Goal: Book appointment/travel/reservation

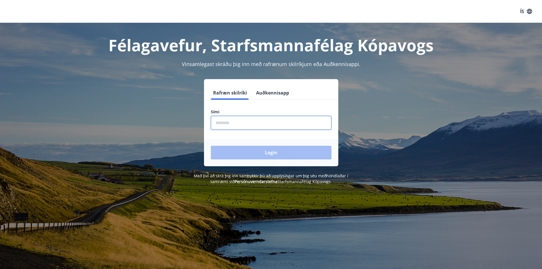
click at [242, 123] on input "phone" at bounding box center [271, 123] width 121 height 14
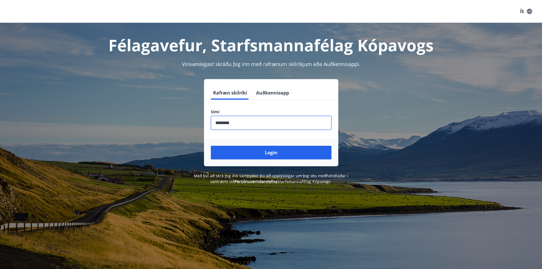
type input "********"
click at [211, 146] on button "Login" at bounding box center [271, 153] width 121 height 14
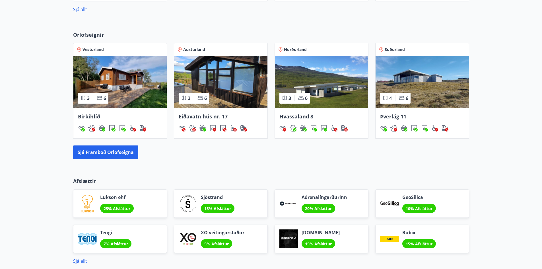
scroll to position [407, 0]
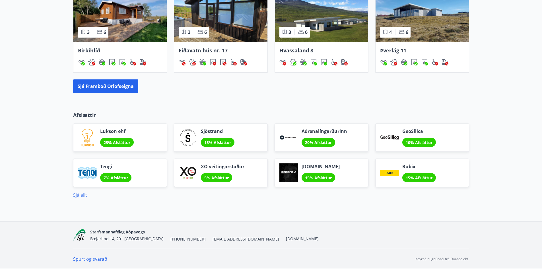
click at [83, 195] on link "Sjá allt" at bounding box center [80, 195] width 14 height 6
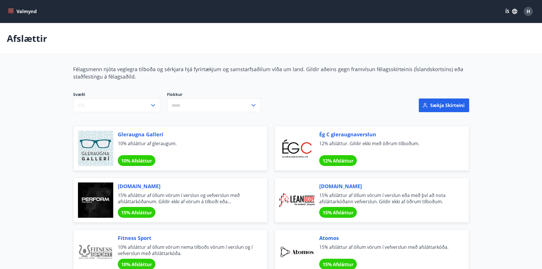
click at [11, 10] on icon "menu" at bounding box center [11, 12] width 6 height 6
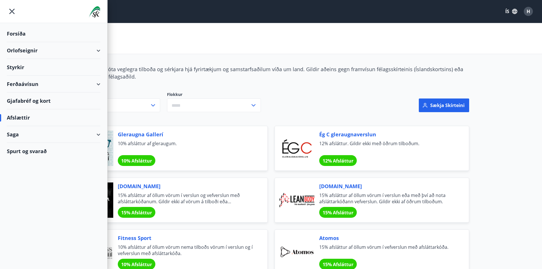
click at [59, 85] on div "Ferðaávísun" at bounding box center [54, 84] width 94 height 17
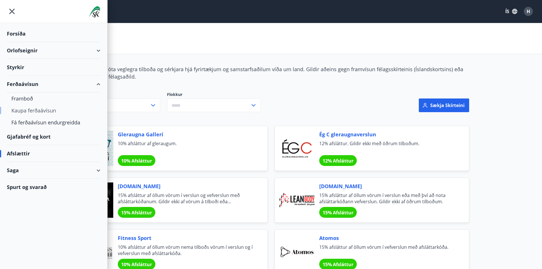
click at [36, 112] on div "Kaupa ferðaávísun" at bounding box center [53, 110] width 84 height 12
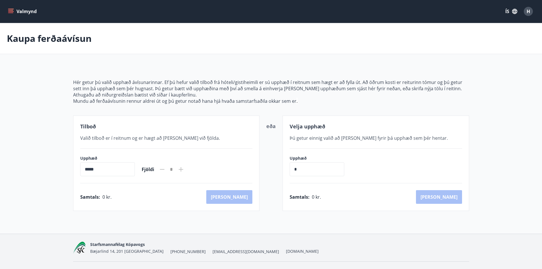
scroll to position [13, 0]
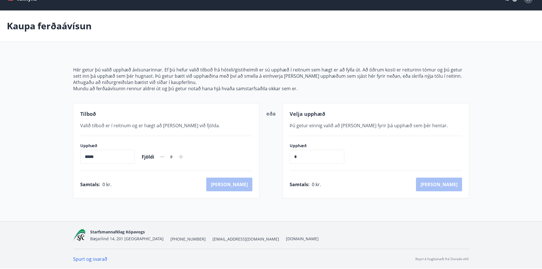
click at [184, 154] on icon at bounding box center [181, 156] width 7 height 7
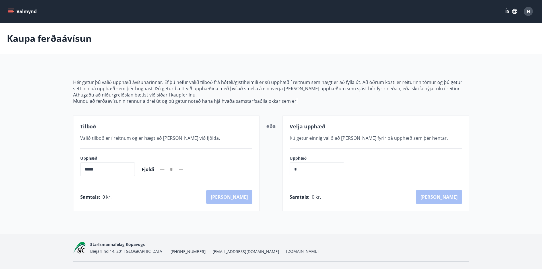
click at [11, 9] on icon "menu" at bounding box center [11, 9] width 6 height 1
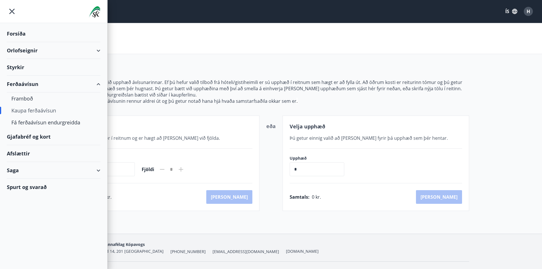
click at [30, 136] on div "Gjafabréf og kort" at bounding box center [54, 136] width 94 height 17
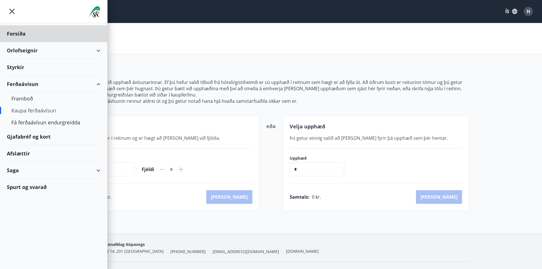
click at [20, 67] on div "Styrkir" at bounding box center [54, 67] width 94 height 17
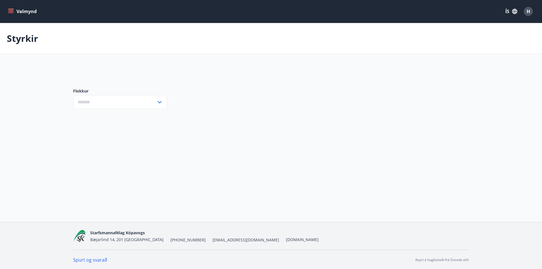
type input "***"
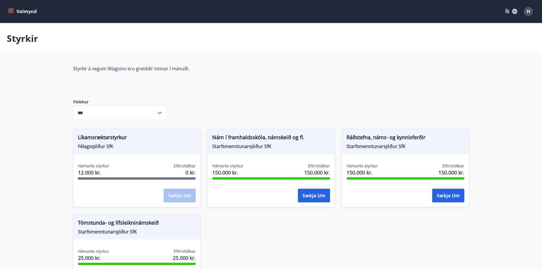
click at [10, 9] on icon "menu" at bounding box center [11, 12] width 6 height 6
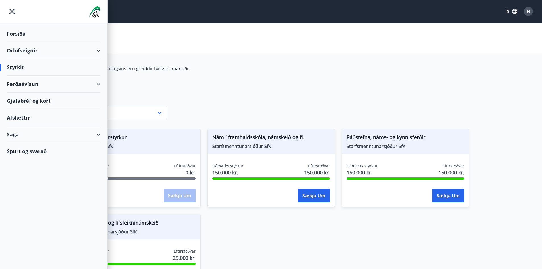
click at [37, 52] on div "Orlofseignir" at bounding box center [54, 50] width 94 height 17
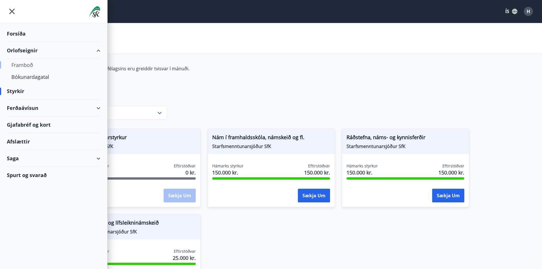
click at [27, 63] on div "Framboð" at bounding box center [53, 65] width 84 height 12
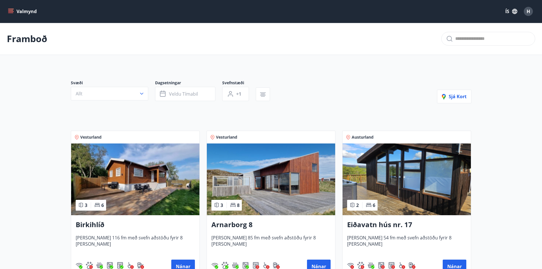
click at [106, 174] on img at bounding box center [135, 179] width 128 height 72
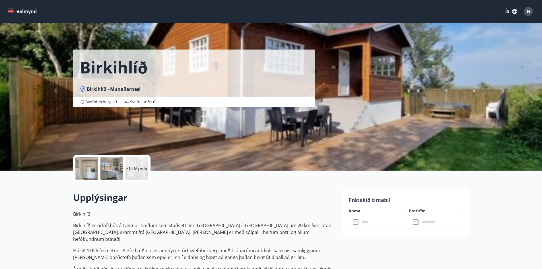
click at [114, 165] on div at bounding box center [111, 168] width 23 height 23
click at [365, 220] on input "text" at bounding box center [381, 222] width 42 height 14
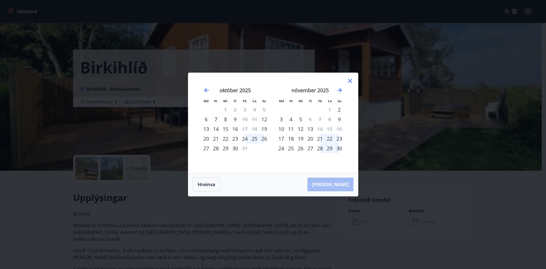
click at [319, 138] on div "21" at bounding box center [320, 139] width 10 height 10
click at [341, 137] on div "23" at bounding box center [340, 139] width 10 height 10
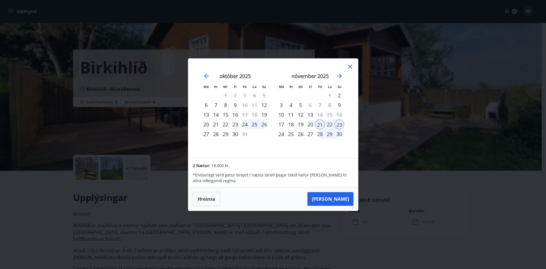
click at [312, 123] on div "20" at bounding box center [311, 124] width 10 height 10
drag, startPoint x: 319, startPoint y: 126, endPoint x: 329, endPoint y: 124, distance: 10.6
click at [329, 124] on tr "17 18 19 20 21 22 23" at bounding box center [311, 124] width 68 height 10
click at [329, 124] on div "22" at bounding box center [330, 124] width 10 height 10
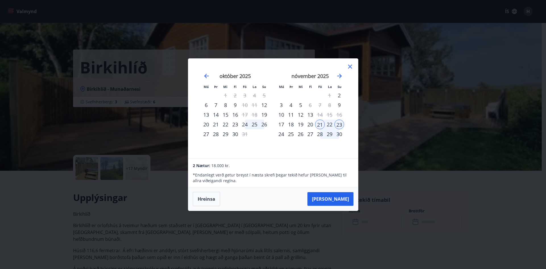
click at [329, 124] on div "22" at bounding box center [330, 124] width 10 height 10
click at [317, 136] on div "28" at bounding box center [320, 134] width 10 height 10
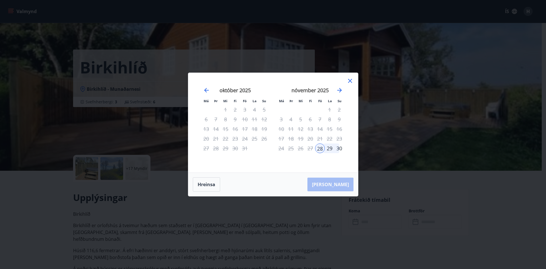
click at [339, 149] on div "30" at bounding box center [340, 148] width 10 height 10
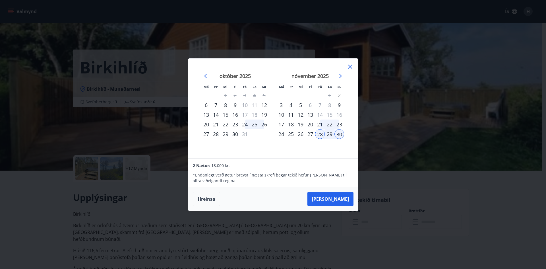
click at [351, 67] on icon at bounding box center [350, 67] width 4 height 4
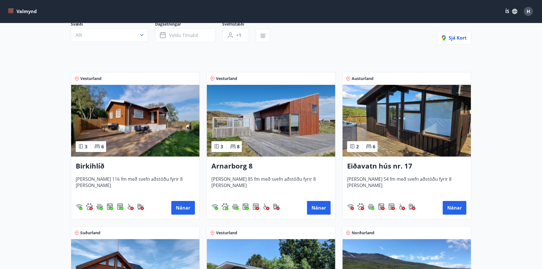
scroll to position [59, 0]
click at [270, 136] on img at bounding box center [271, 120] width 128 height 72
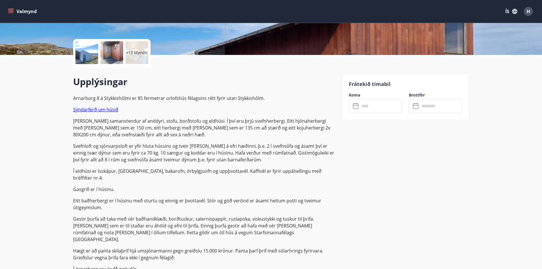
scroll to position [116, 0]
click at [369, 107] on input "text" at bounding box center [381, 106] width 42 height 14
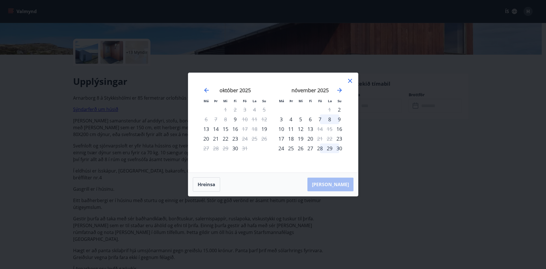
click at [323, 149] on div "28" at bounding box center [320, 148] width 10 height 10
click at [341, 150] on div "30" at bounding box center [340, 148] width 10 height 10
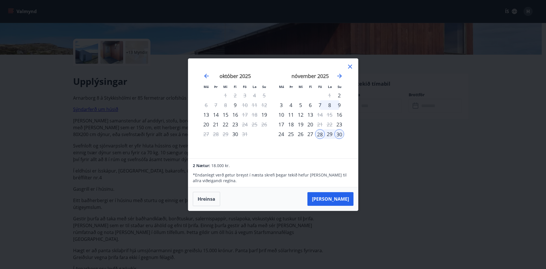
click at [349, 68] on icon at bounding box center [350, 66] width 7 height 7
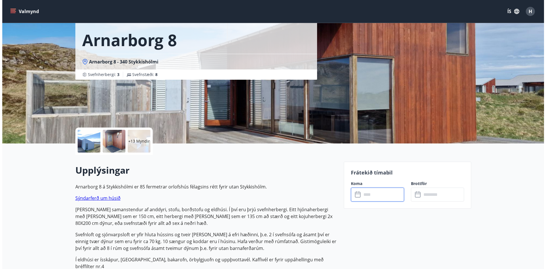
scroll to position [0, 0]
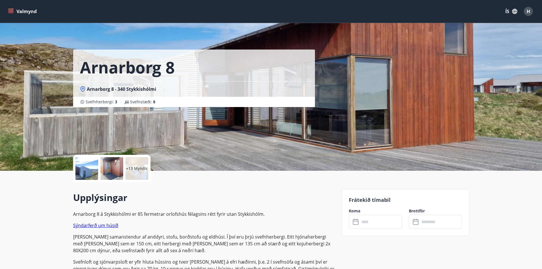
click at [95, 168] on div at bounding box center [86, 168] width 23 height 23
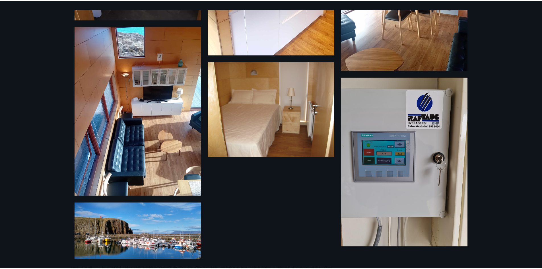
scroll to position [609, 0]
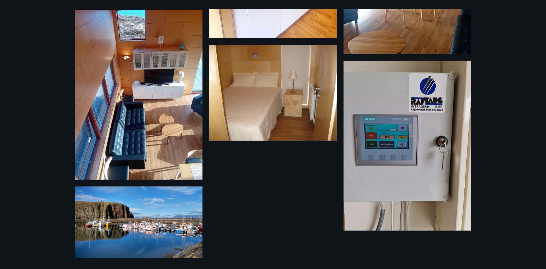
click at [521, 139] on div "19 Myndir" at bounding box center [273, 134] width 546 height 269
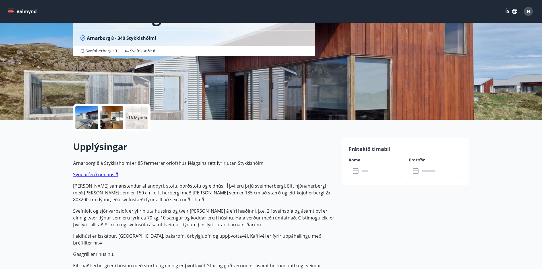
scroll to position [0, 0]
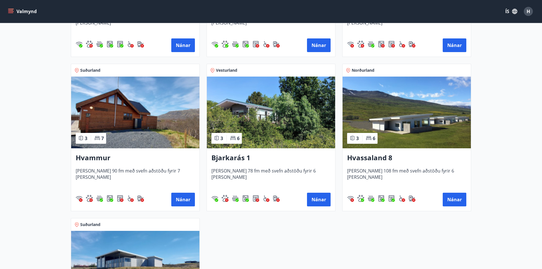
scroll to position [220, 0]
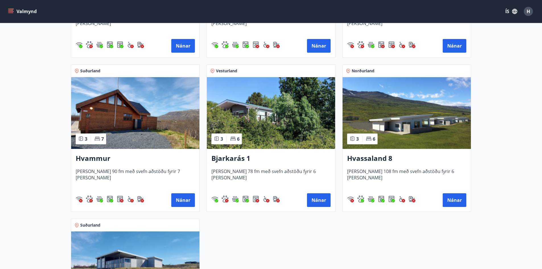
click at [130, 137] on img at bounding box center [135, 113] width 128 height 72
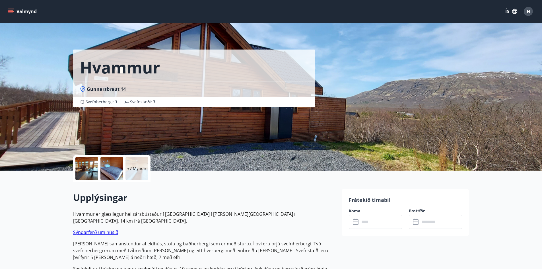
click at [81, 171] on div at bounding box center [86, 168] width 23 height 23
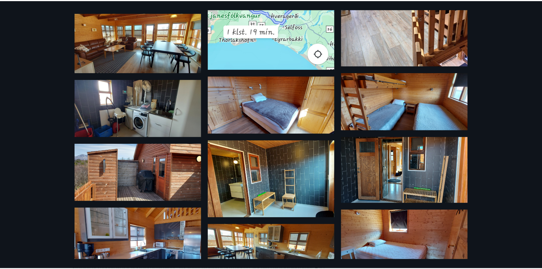
scroll to position [149, 0]
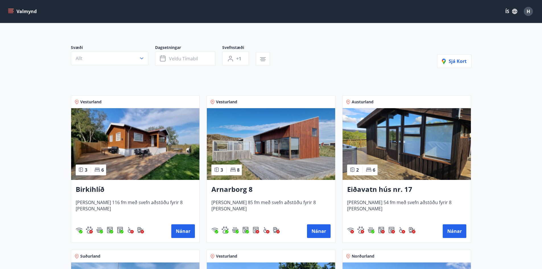
scroll to position [35, 0]
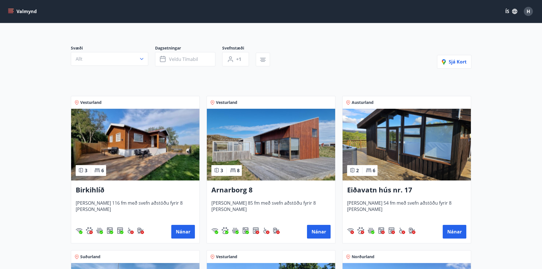
click at [392, 133] on img at bounding box center [407, 145] width 128 height 72
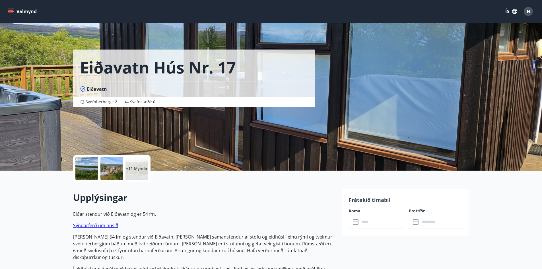
click at [89, 171] on div at bounding box center [86, 168] width 23 height 23
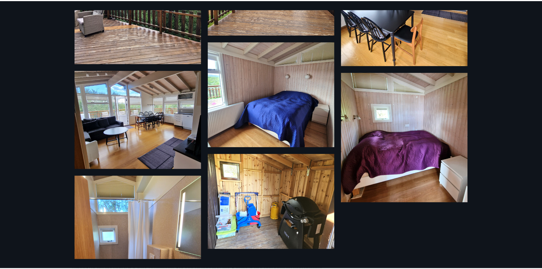
scroll to position [356, 0]
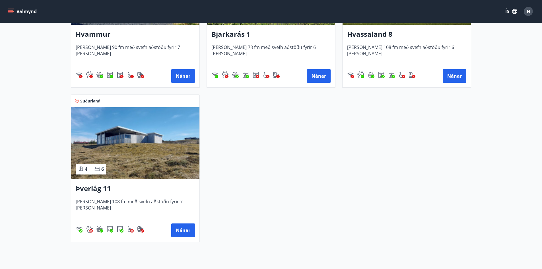
scroll to position [393, 0]
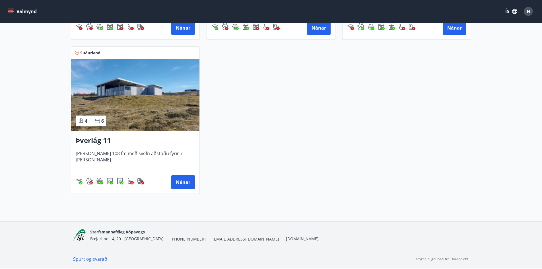
click at [144, 117] on img at bounding box center [135, 95] width 128 height 72
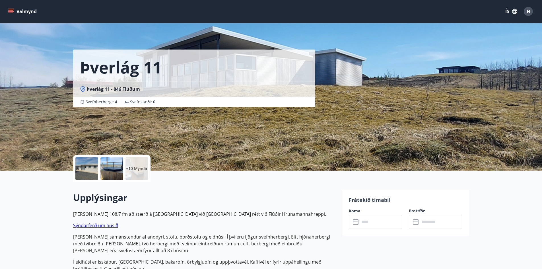
click at [135, 173] on div "+10 Myndir" at bounding box center [136, 168] width 23 height 23
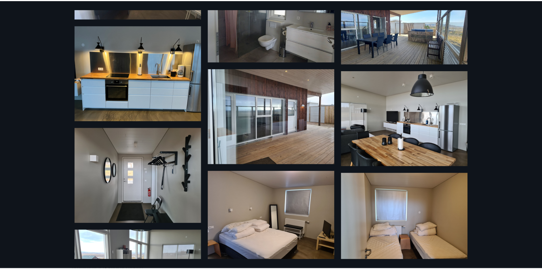
scroll to position [267, 0]
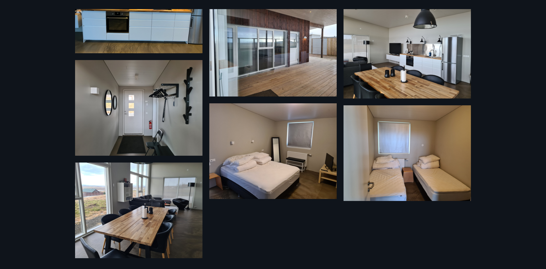
click at [33, 118] on div "16 Myndir" at bounding box center [273, 134] width 546 height 269
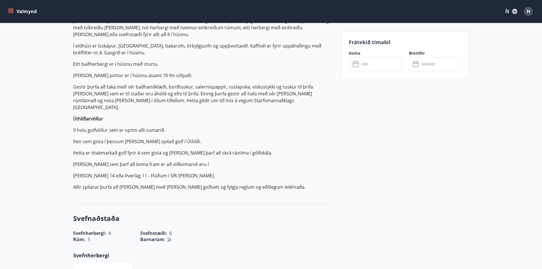
scroll to position [216, 0]
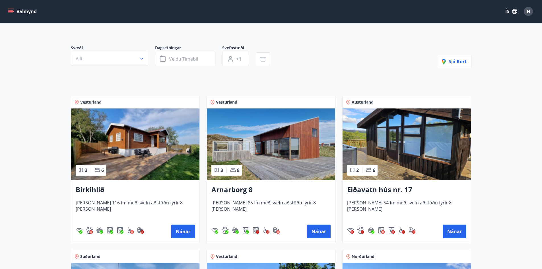
scroll to position [48, 0]
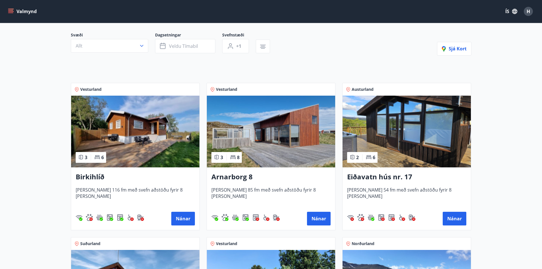
click at [158, 147] on img at bounding box center [135, 132] width 128 height 72
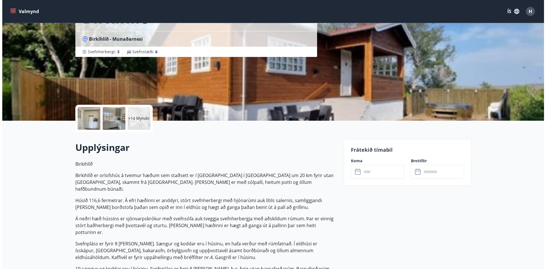
scroll to position [50, 0]
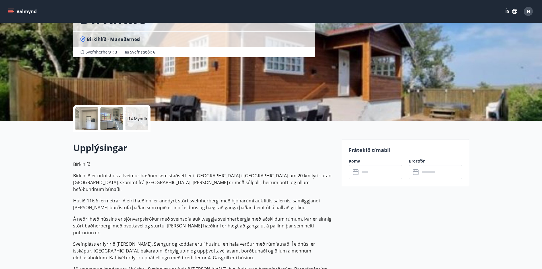
click at [134, 119] on p "+14 Myndir" at bounding box center [137, 119] width 22 height 6
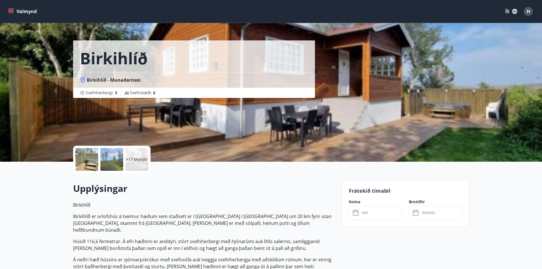
scroll to position [0, 0]
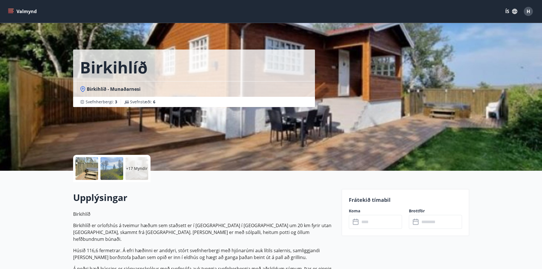
click at [31, 7] on button "Valmynd" at bounding box center [23, 11] width 32 height 10
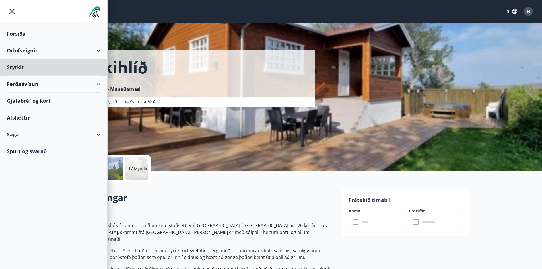
click at [23, 36] on div "Forsíða" at bounding box center [54, 33] width 94 height 17
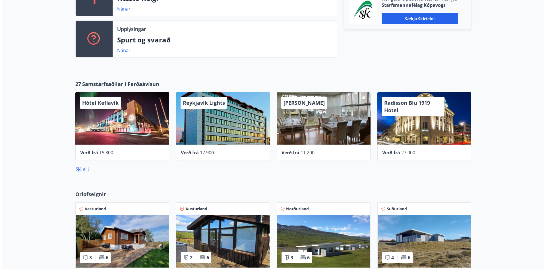
scroll to position [181, 0]
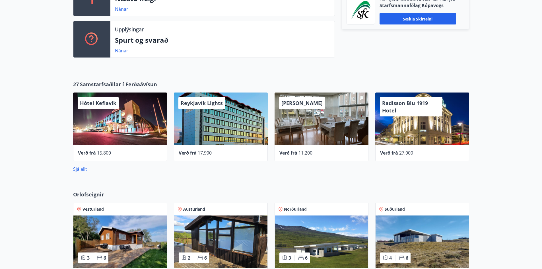
click at [96, 139] on div "Hótel Keflavík" at bounding box center [120, 118] width 94 height 52
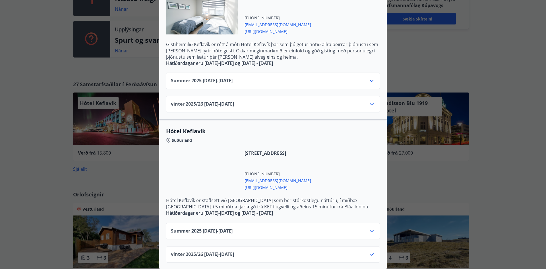
scroll to position [162, 0]
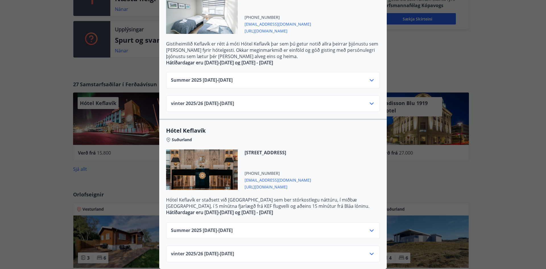
click at [300, 227] on div "Summer 2025 01.06.25 - 31.10.25" at bounding box center [273, 232] width 204 height 11
click at [368, 227] on icon at bounding box center [371, 230] width 7 height 7
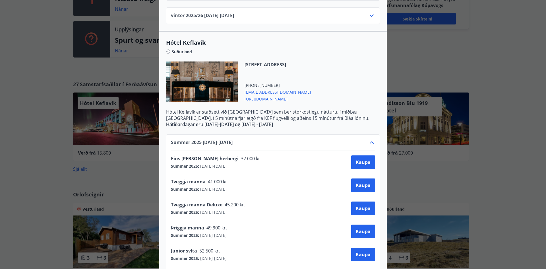
scroll to position [246, 0]
click at [371, 140] on icon at bounding box center [371, 142] width 7 height 7
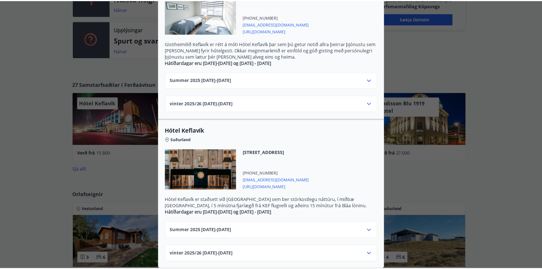
scroll to position [0, 0]
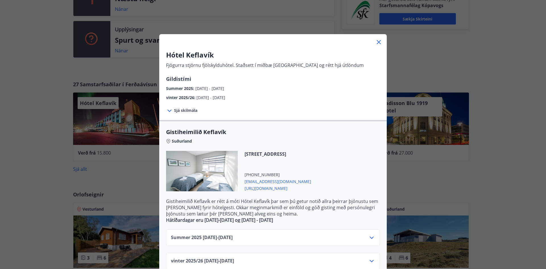
click at [447, 150] on div "Hótel Keflavík Fjögurra stjörnu fjölskylduhótel. Staðsett í miðbæ Keflavíkur og…" at bounding box center [273, 134] width 546 height 269
click at [471, 77] on div "Hótel Keflavík Fjögurra stjörnu fjölskylduhótel. Staðsett í miðbæ Keflavíkur og…" at bounding box center [273, 134] width 546 height 269
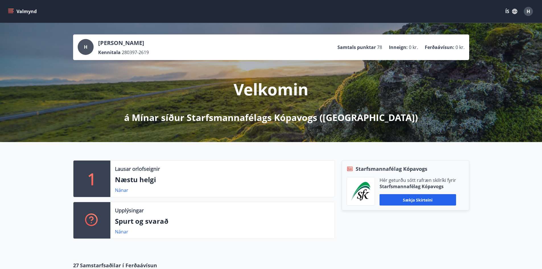
scroll to position [74, 0]
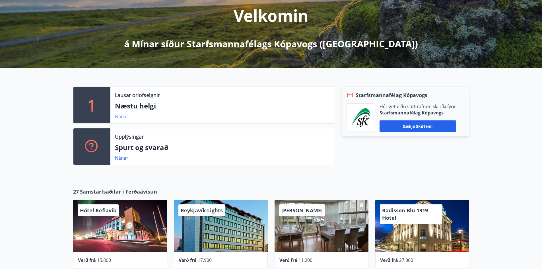
click at [120, 117] on link "Nánar" at bounding box center [121, 116] width 13 height 6
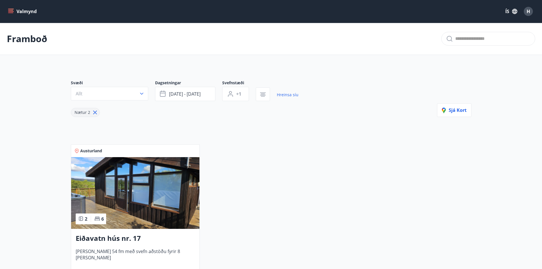
scroll to position [40, 0]
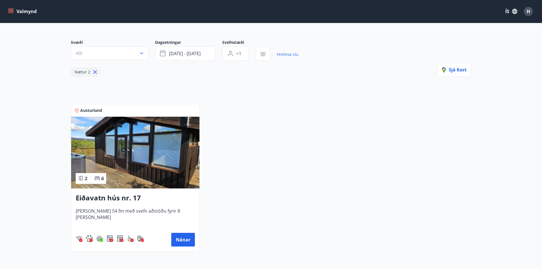
click at [148, 149] on img at bounding box center [135, 153] width 128 height 72
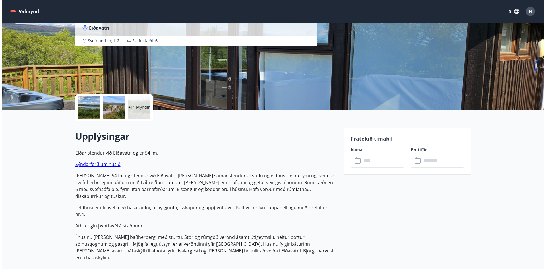
scroll to position [18, 0]
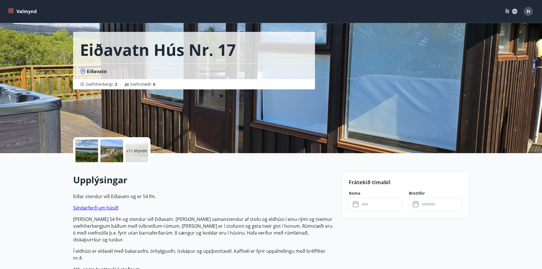
click at [369, 207] on input "text" at bounding box center [381, 204] width 42 height 14
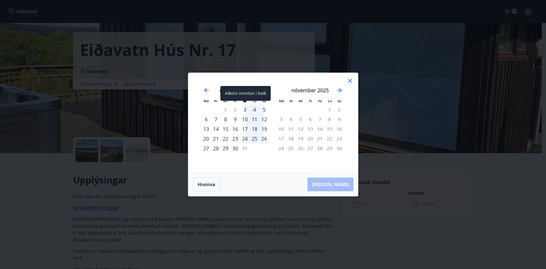
click at [246, 109] on div "3" at bounding box center [245, 110] width 10 height 10
click at [264, 109] on div "5" at bounding box center [264, 110] width 10 height 10
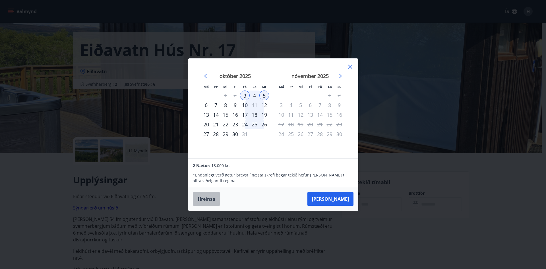
click at [210, 200] on button "Hreinsa" at bounding box center [206, 199] width 27 height 14
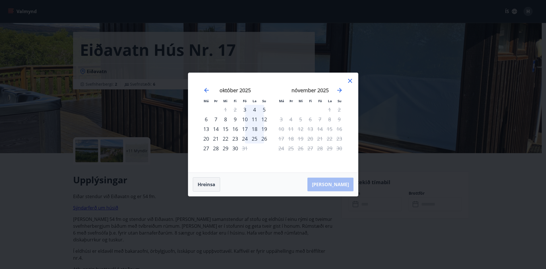
click at [208, 180] on button "Hreinsa" at bounding box center [206, 184] width 27 height 14
click at [350, 82] on icon at bounding box center [350, 80] width 7 height 7
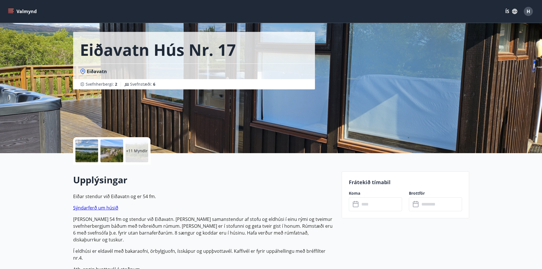
click at [125, 156] on div "+11 Myndir" at bounding box center [136, 150] width 23 height 23
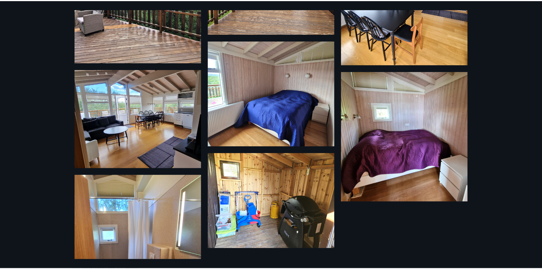
scroll to position [356, 0]
